Goal: Information Seeking & Learning: Learn about a topic

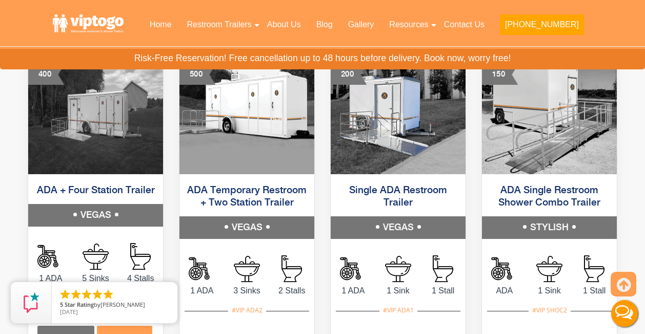
scroll to position [502, 0]
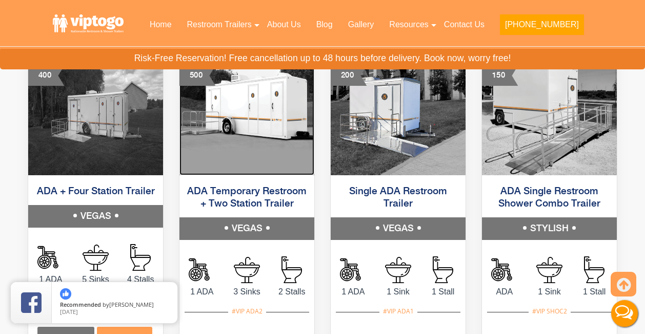
click at [261, 142] on img at bounding box center [247, 116] width 135 height 118
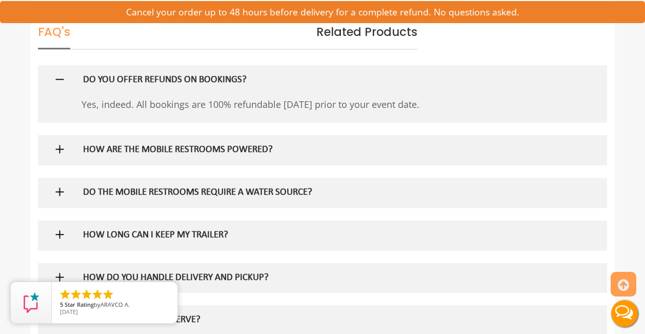
scroll to position [1499, 0]
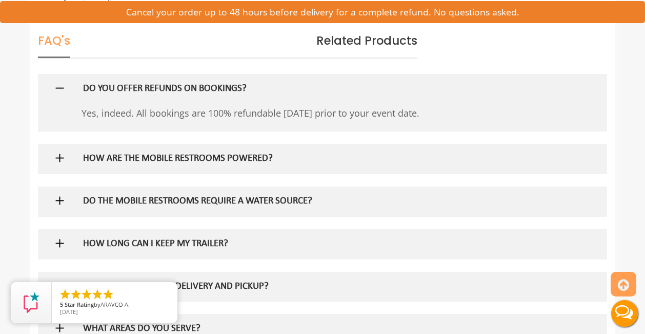
click at [303, 160] on h5 "HOW ARE THE MOBILE RESTROOMS POWERED?" at bounding box center [306, 158] width 446 height 11
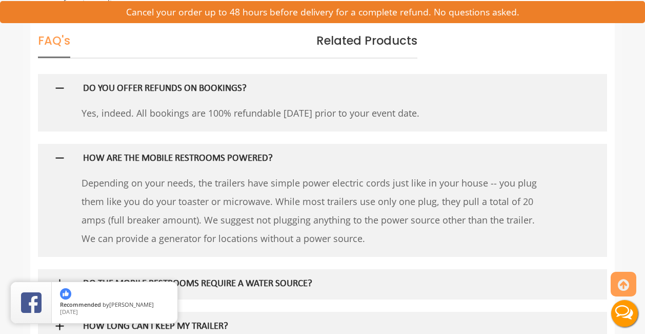
click at [303, 160] on h5 "HOW ARE THE MOBILE RESTROOMS POWERED?" at bounding box center [306, 158] width 446 height 11
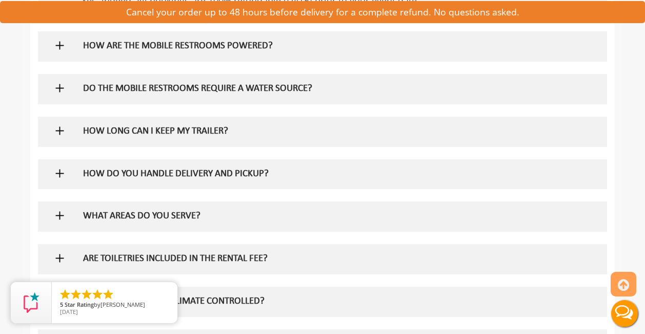
scroll to position [1614, 0]
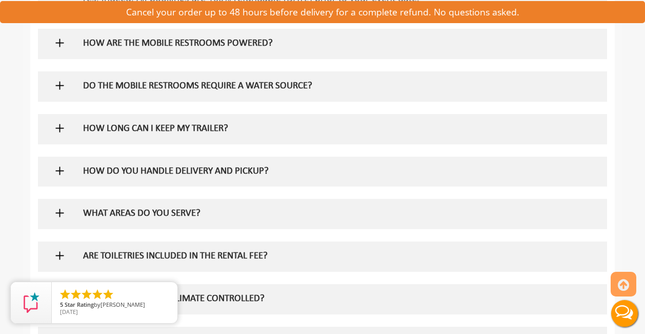
click at [296, 129] on h5 "HOW LONG CAN I KEEP MY TRAILER?" at bounding box center [306, 129] width 446 height 11
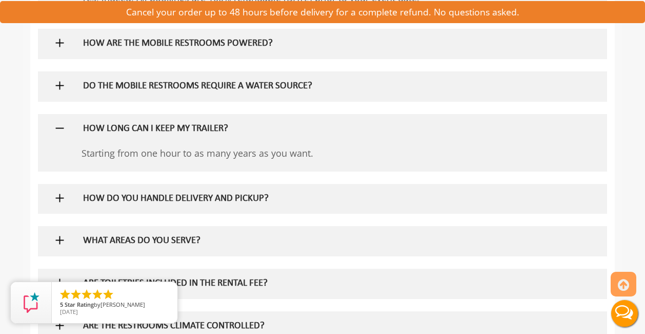
click at [296, 129] on h5 "HOW LONG CAN I KEEP MY TRAILER?" at bounding box center [306, 129] width 446 height 11
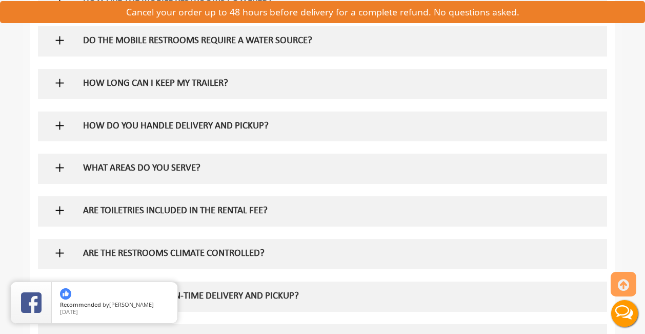
scroll to position [1661, 0]
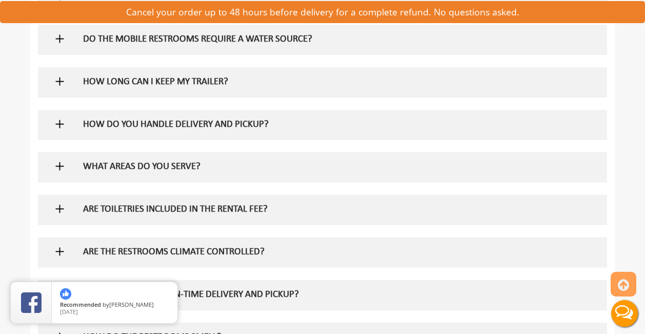
click at [306, 175] on div "WHAT AREAS DO YOU SERVE?" at bounding box center [306, 167] width 462 height 30
click at [243, 171] on h5 "WHAT AREAS DO YOU SERVE?" at bounding box center [306, 167] width 446 height 11
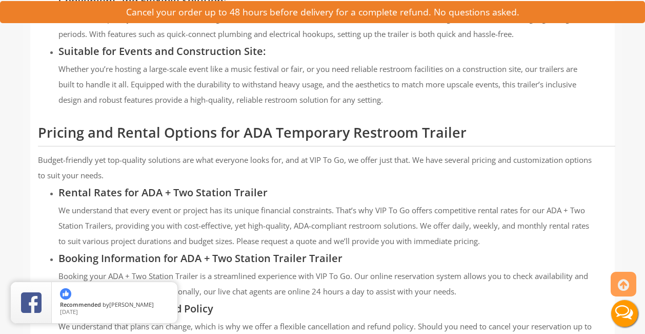
scroll to position [879, 0]
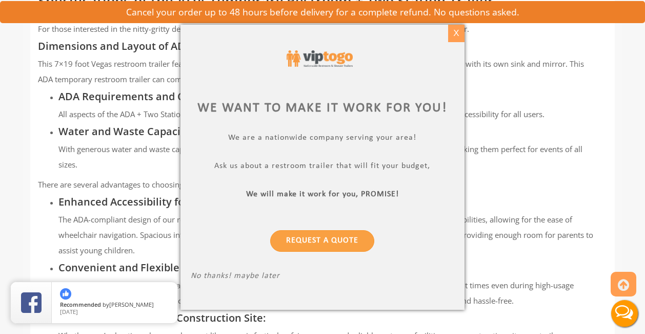
click at [458, 36] on div "X" at bounding box center [456, 33] width 16 height 17
